Goal: Check status

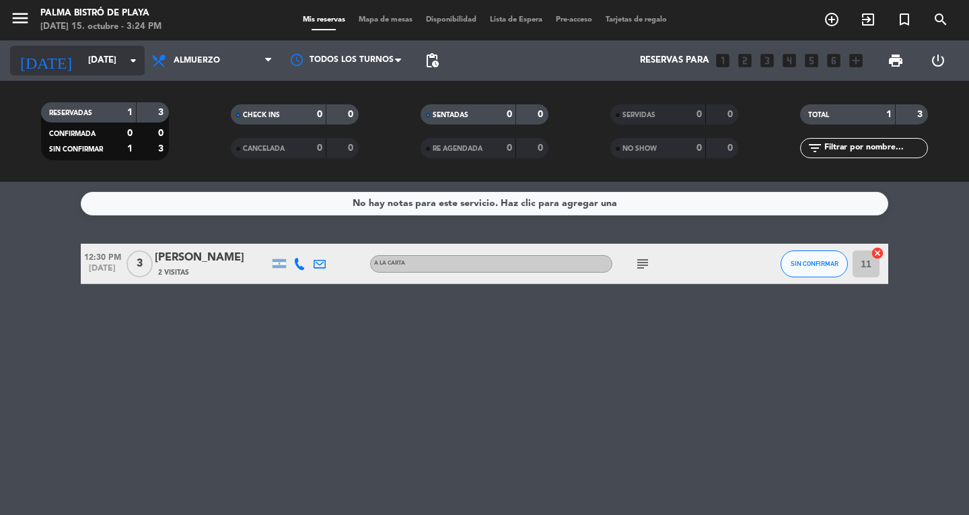
click at [115, 65] on input "[DATE]" at bounding box center [140, 60] width 118 height 24
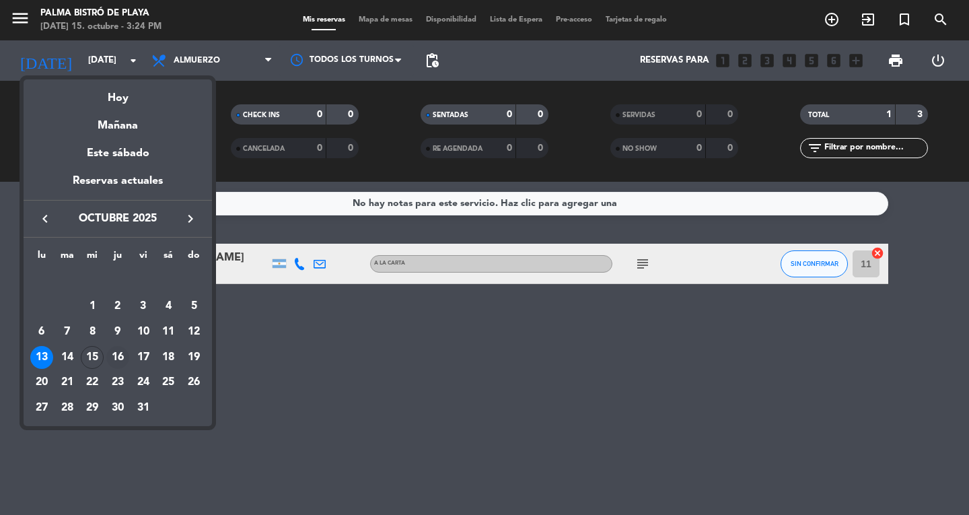
click at [116, 354] on div "16" at bounding box center [117, 357] width 23 height 23
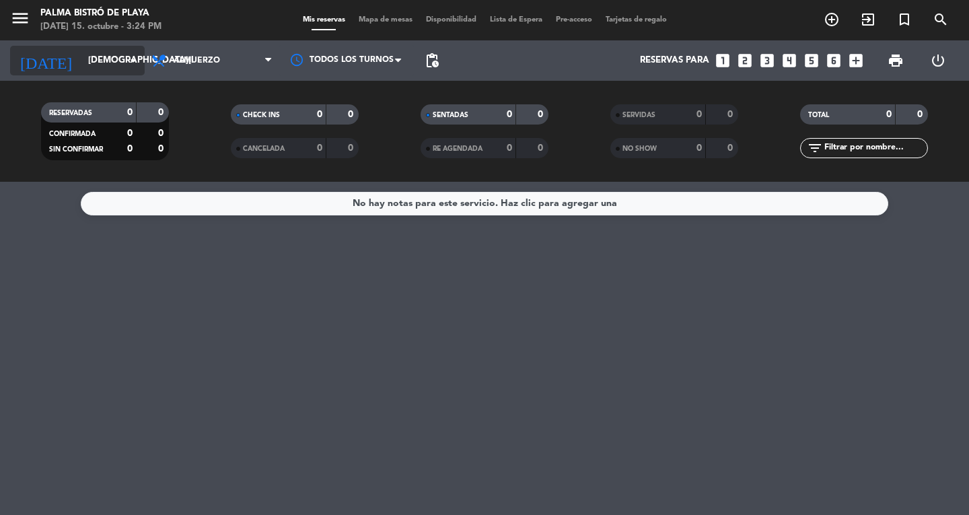
click at [95, 67] on input "[DEMOGRAPHIC_DATA][DATE]" at bounding box center [140, 60] width 118 height 24
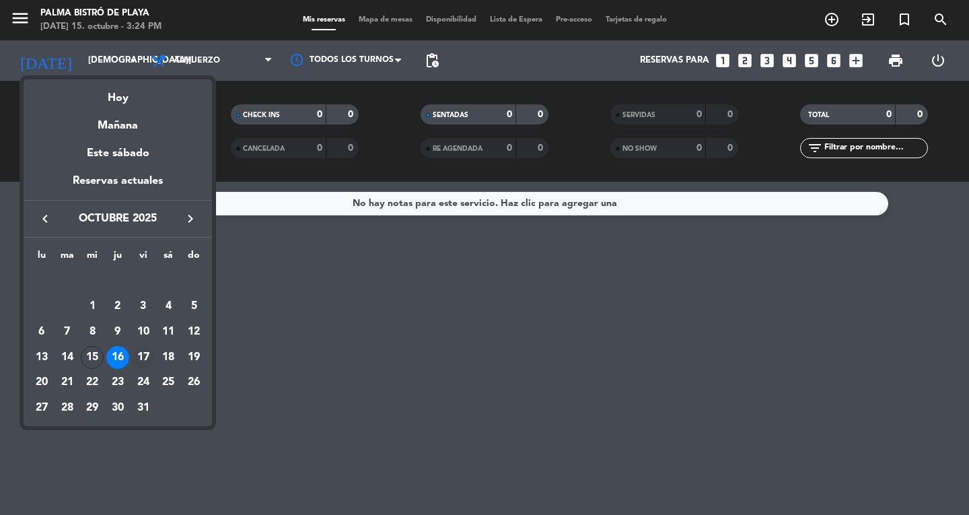
click at [141, 356] on div "17" at bounding box center [143, 357] width 23 height 23
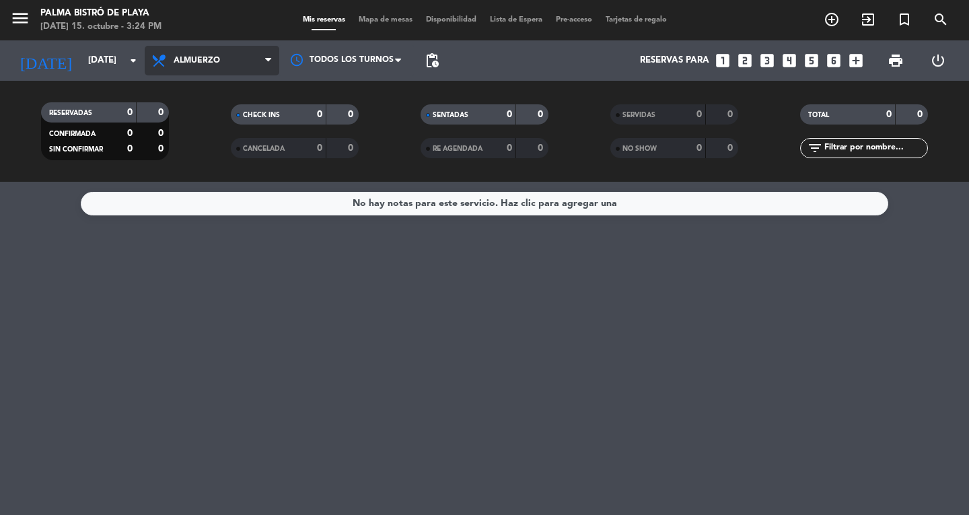
click at [227, 57] on span "Almuerzo" at bounding box center [212, 61] width 135 height 30
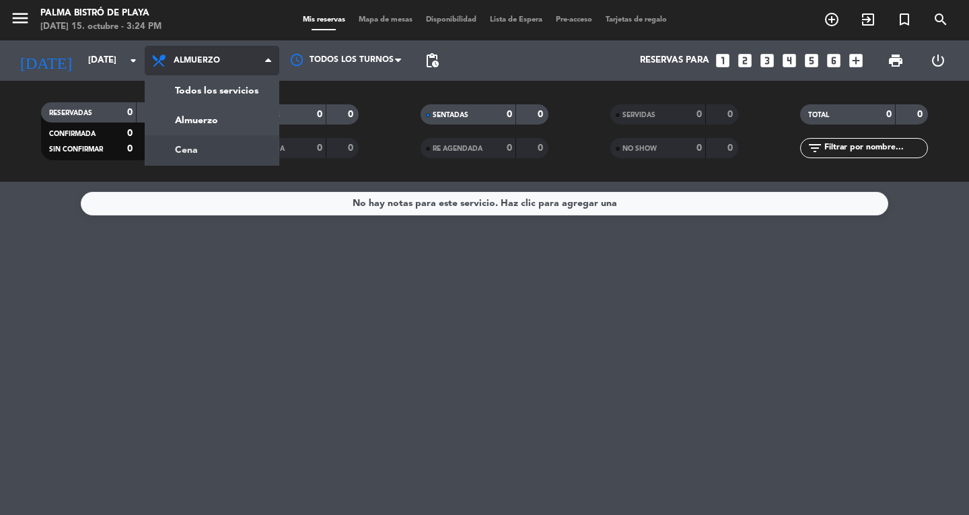
click at [229, 154] on div "menu Palma Bistró de Playa [DATE] 15. octubre - 3:24 PM Mis reservas Mapa de me…" at bounding box center [484, 91] width 969 height 182
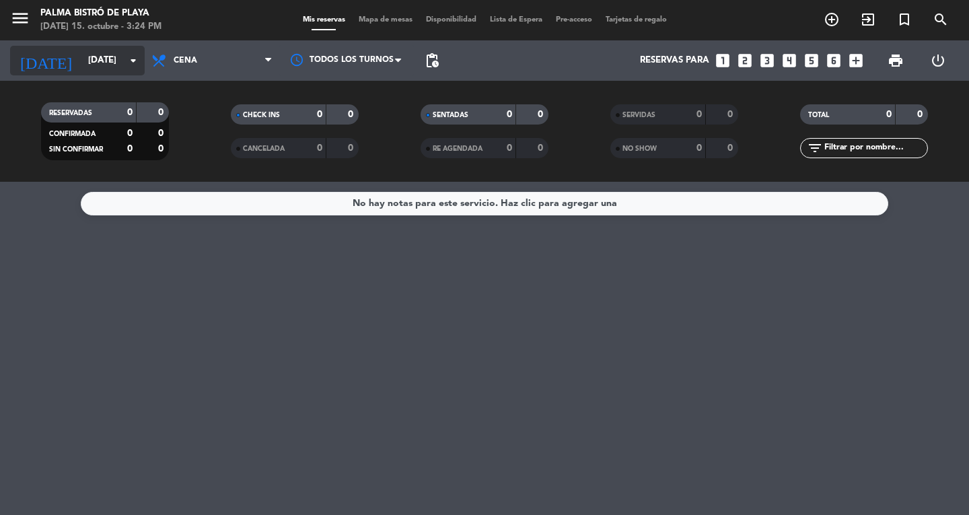
click at [81, 64] on input "[DATE]" at bounding box center [140, 60] width 118 height 24
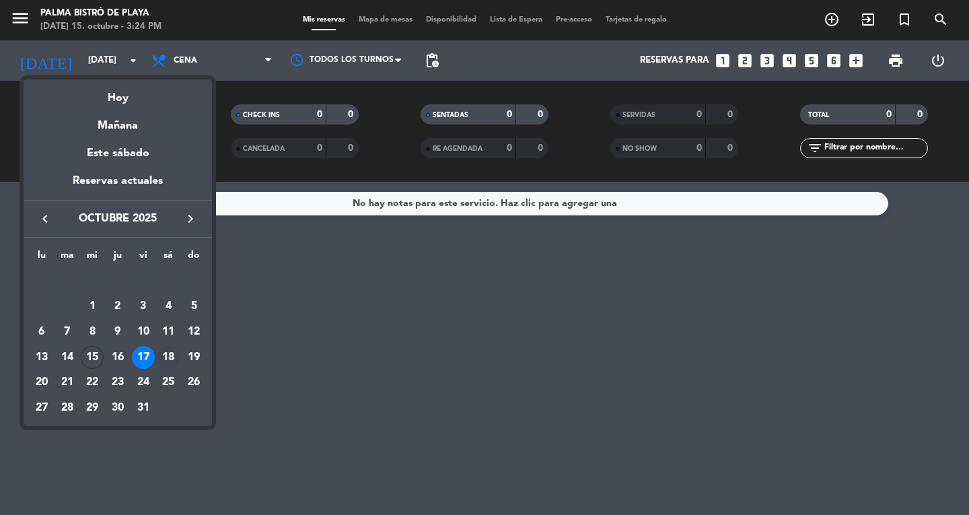
click at [160, 353] on div "18" at bounding box center [168, 357] width 23 height 23
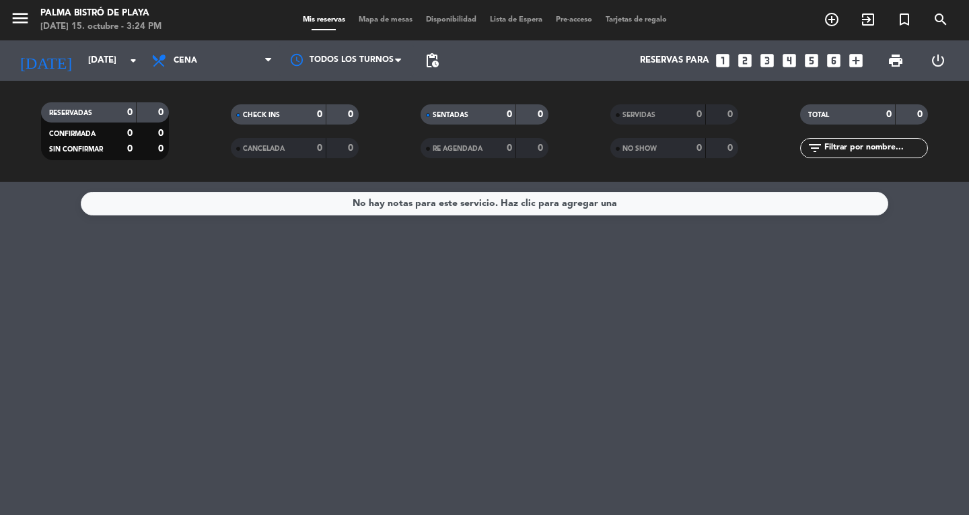
type input "[DATE]"
click at [224, 69] on span "Cena" at bounding box center [212, 61] width 135 height 30
click at [200, 132] on div "menu Palma Bistró de Playa [DATE] 15. octubre - 3:24 PM Mis reservas Mapa de me…" at bounding box center [484, 91] width 969 height 182
